Goal: Information Seeking & Learning: Learn about a topic

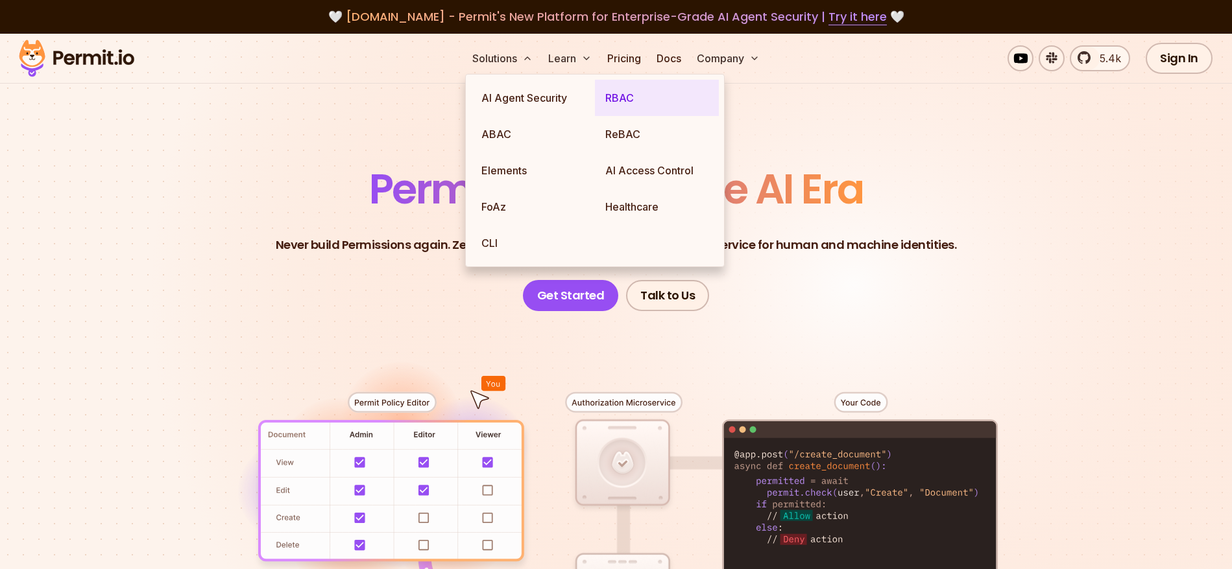
click at [614, 96] on link "RBAC" at bounding box center [657, 98] width 124 height 36
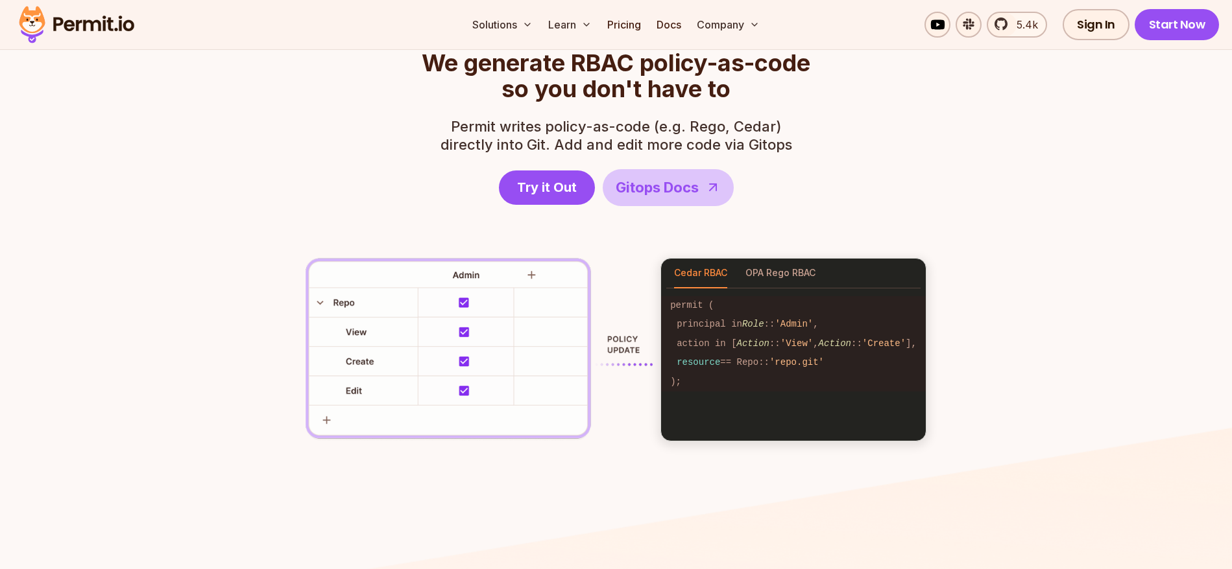
scroll to position [1814, 0]
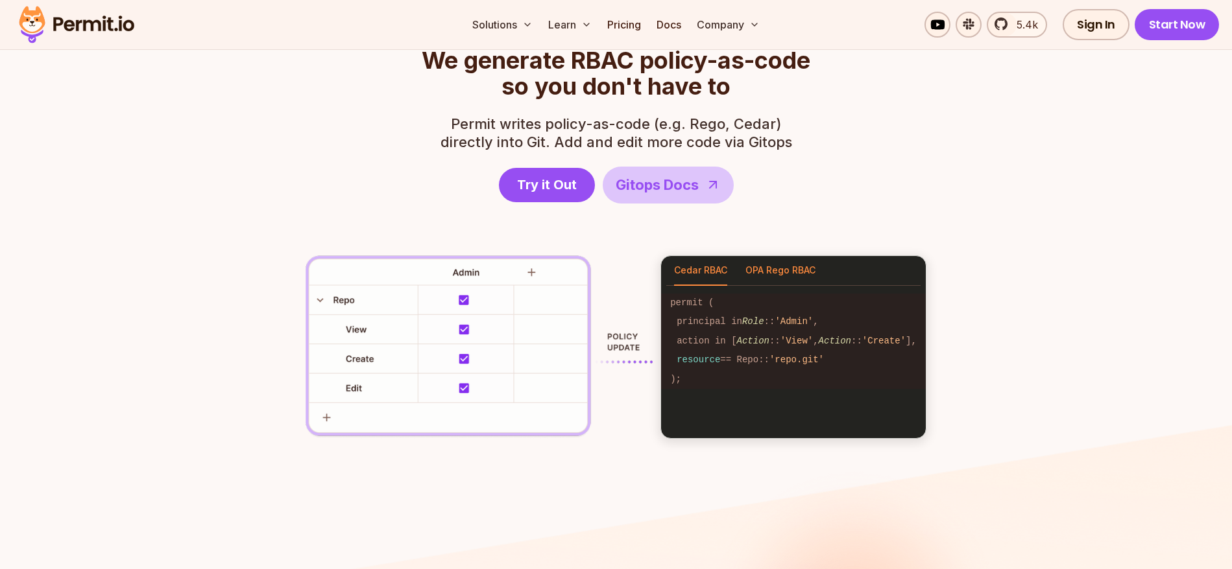
click at [793, 274] on button "OPA Rego RBAC" at bounding box center [780, 271] width 70 height 30
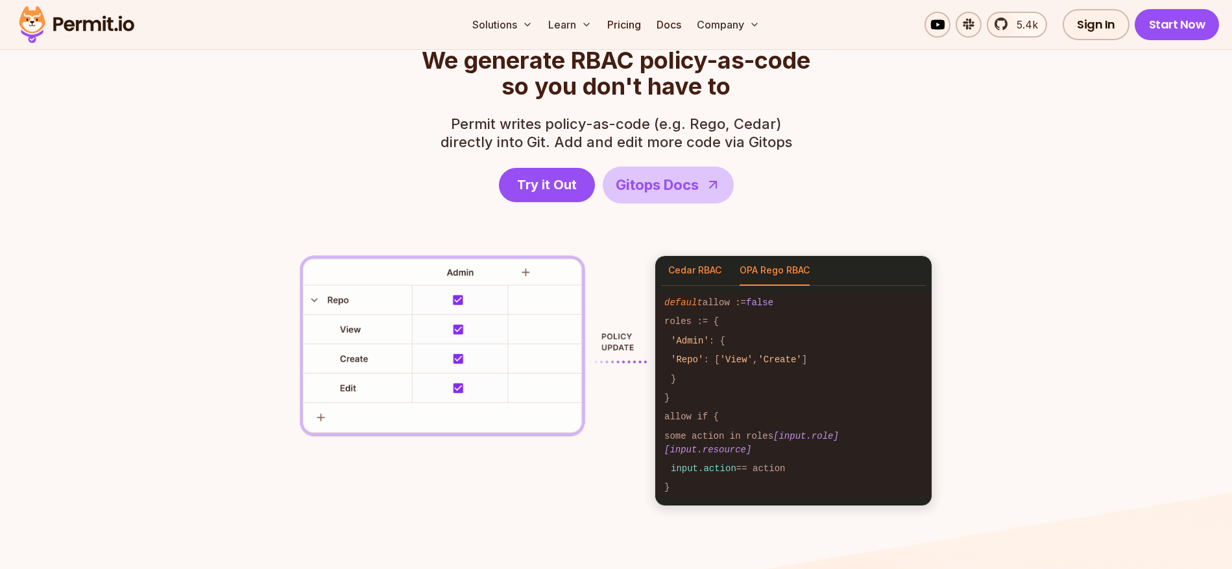
click at [697, 270] on button "Cedar RBAC" at bounding box center [694, 271] width 53 height 30
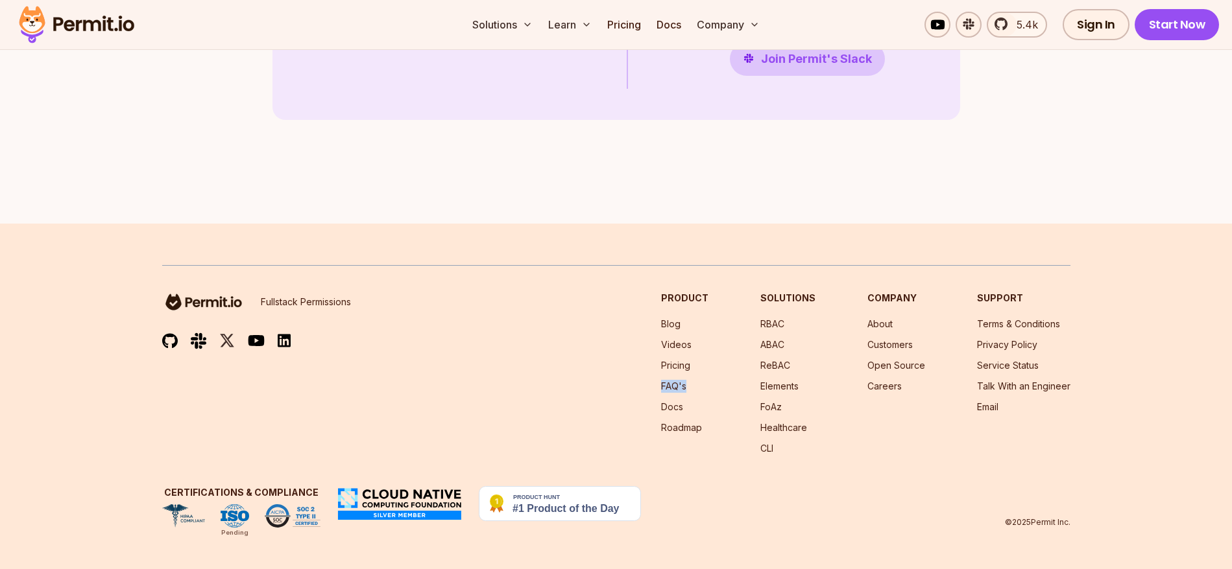
scroll to position [3774, 0]
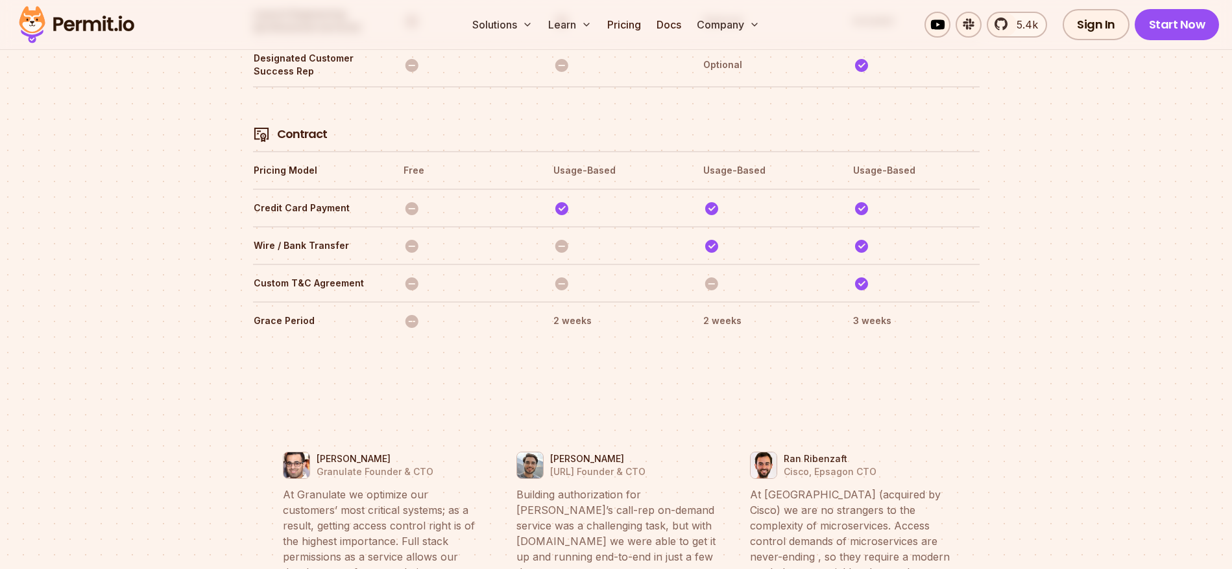
scroll to position [4547, 0]
